Goal: Check status: Check status

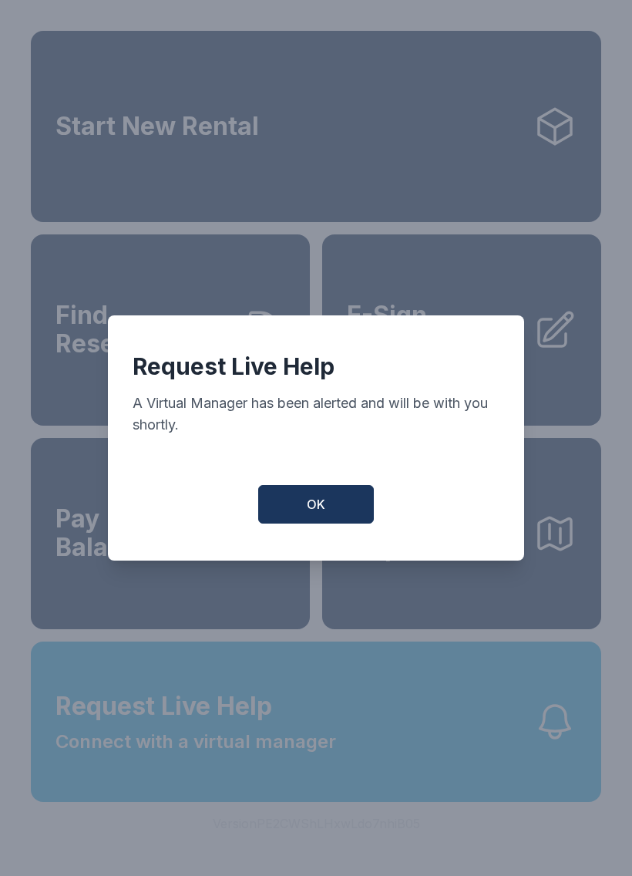
click at [298, 522] on button "OK" at bounding box center [316, 504] width 116 height 39
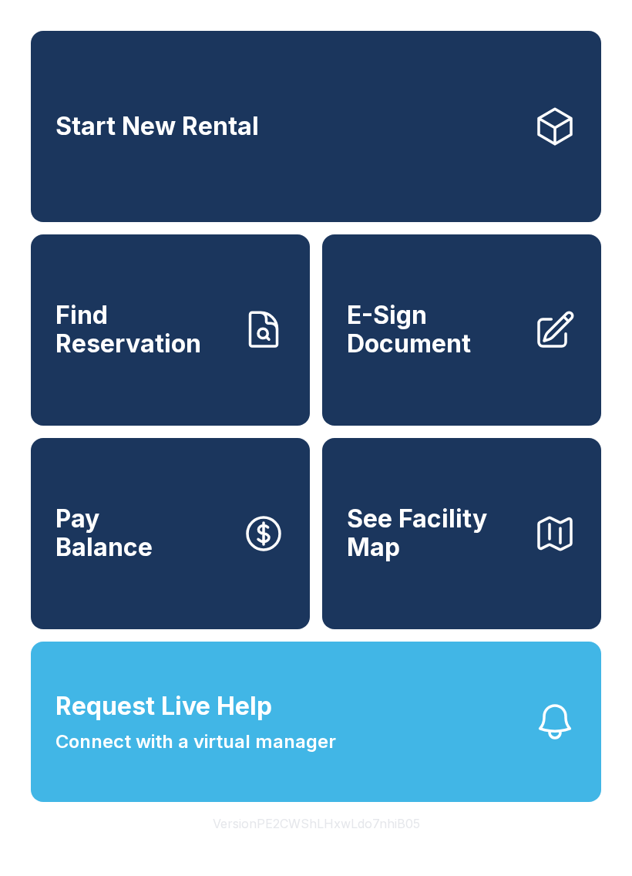
click at [231, 756] on span "Connect with a virtual manager" at bounding box center [196, 742] width 281 height 28
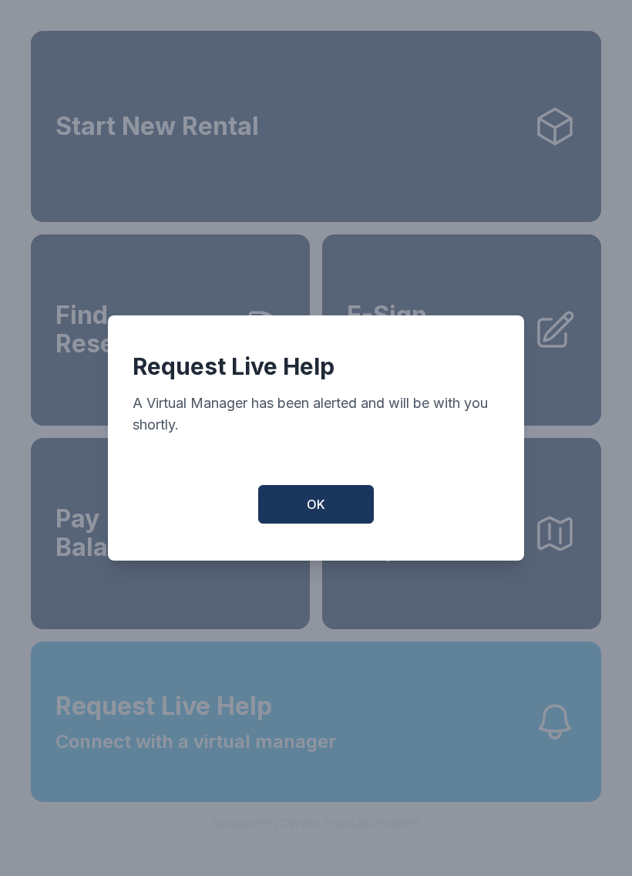
click at [322, 524] on button "OK" at bounding box center [316, 504] width 116 height 39
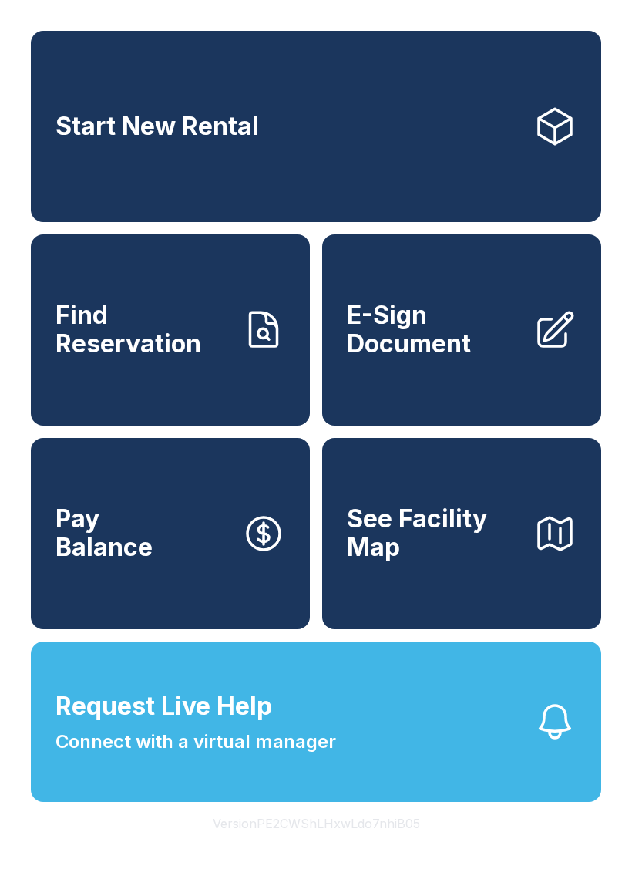
click at [324, 531] on div "Request Live Help A Virtual Manager has been alerted and will be with you short…" at bounding box center [317, 438] width 396 height 233
click at [157, 358] on span "Find Reservation" at bounding box center [143, 330] width 174 height 56
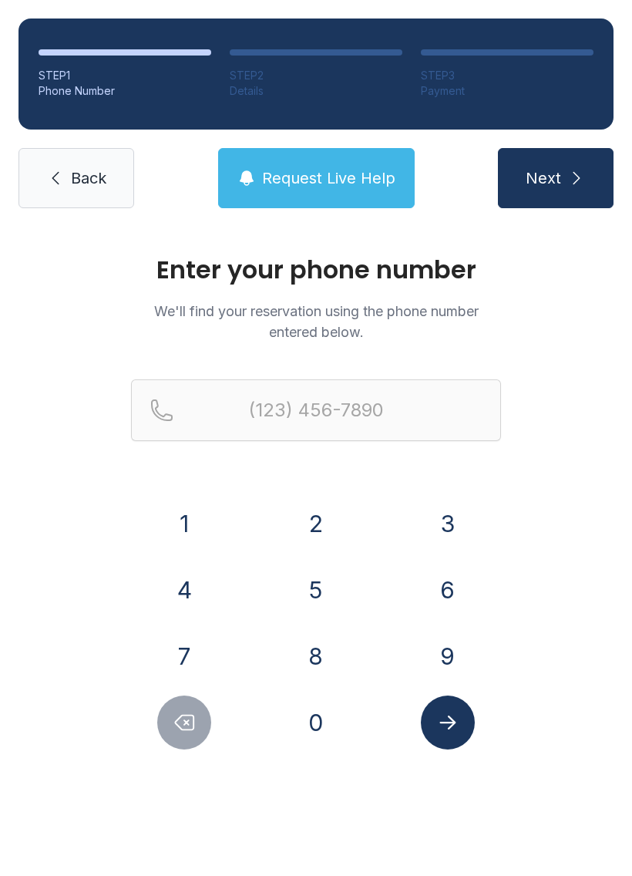
click at [308, 652] on button "8" at bounding box center [316, 656] width 54 height 54
click at [330, 735] on button "0" at bounding box center [316, 723] width 54 height 54
click at [193, 588] on button "4" at bounding box center [184, 590] width 54 height 54
click at [452, 529] on button "3" at bounding box center [448, 524] width 54 height 54
click at [450, 595] on button "6" at bounding box center [448, 590] width 54 height 54
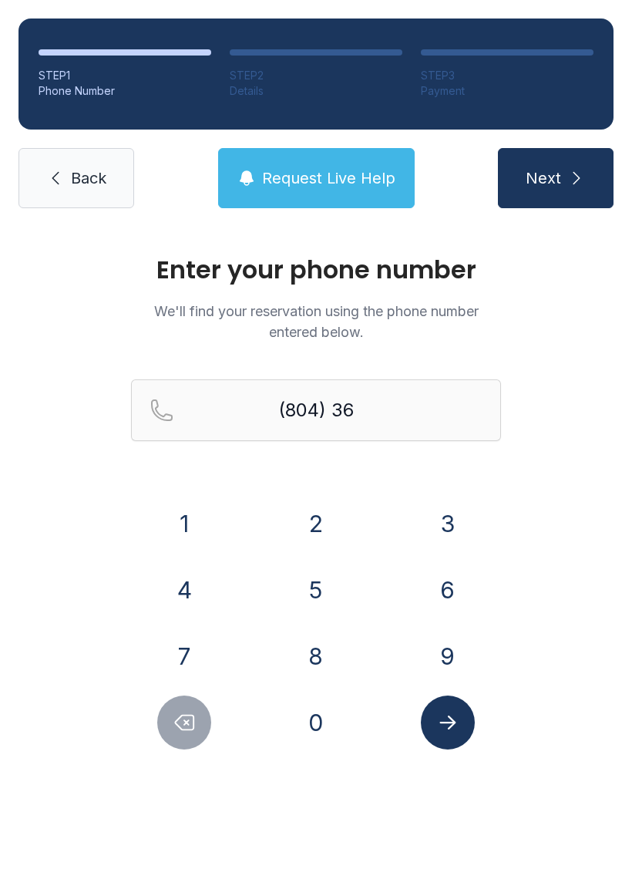
click at [454, 518] on button "3" at bounding box center [448, 524] width 54 height 54
click at [331, 739] on button "0" at bounding box center [316, 723] width 54 height 54
click at [322, 588] on button "5" at bounding box center [316, 590] width 54 height 54
click at [188, 575] on button "4" at bounding box center [184, 590] width 54 height 54
click at [462, 672] on button "9" at bounding box center [448, 656] width 54 height 54
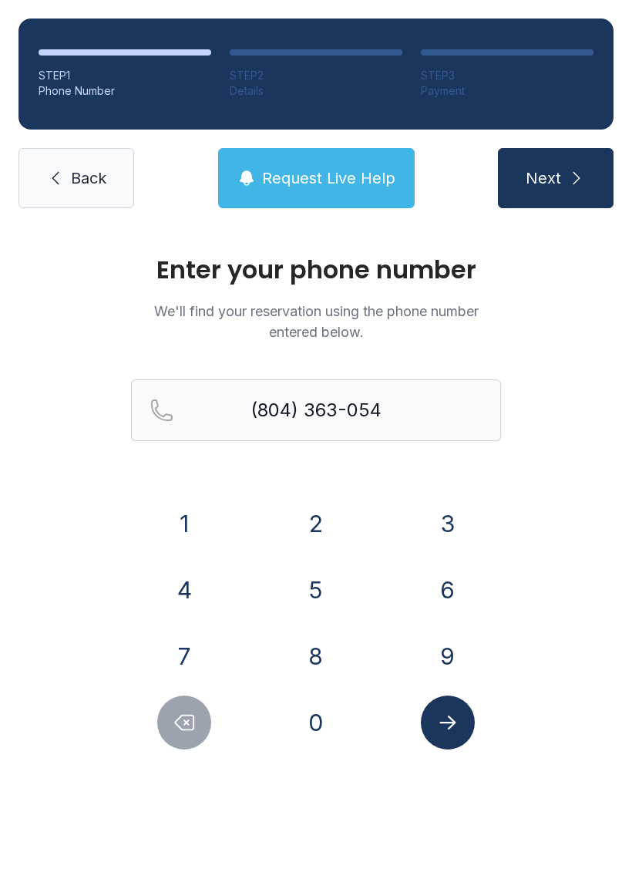
type input "[PHONE_NUMBER]"
click at [454, 730] on icon "Submit lookup form" at bounding box center [447, 722] width 23 height 23
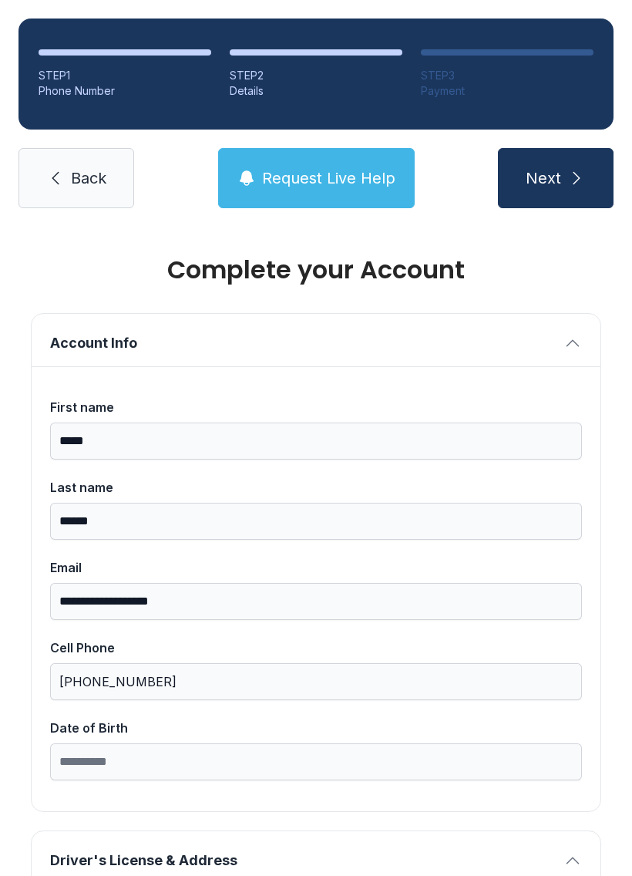
click at [354, 197] on button "Request Live Help" at bounding box center [316, 178] width 197 height 60
